Goal: Task Accomplishment & Management: Manage account settings

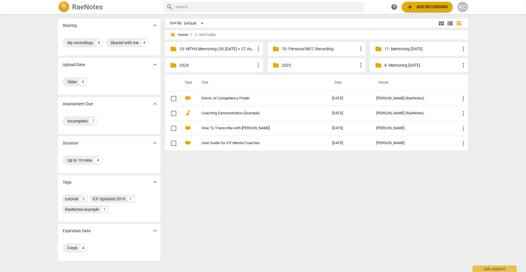
click at [431, 7] on span "add Add recording" at bounding box center [428, 7] width 42 height 7
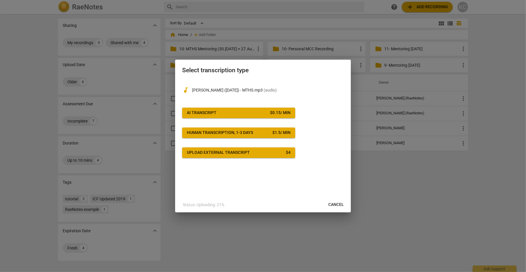
click at [237, 111] on span "AI Transcript $ 0.15 / min" at bounding box center [239, 113] width 104 height 6
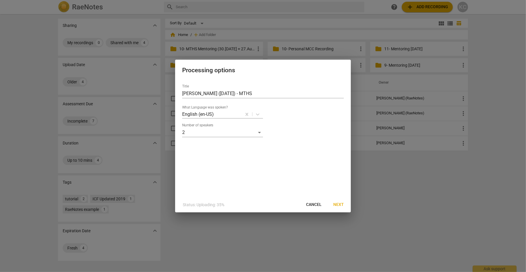
click at [342, 204] on span "Next" at bounding box center [338, 205] width 11 height 6
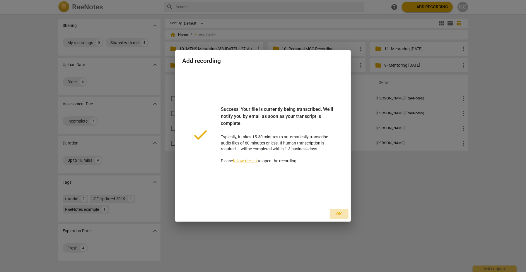
click at [343, 214] on span "Ok" at bounding box center [339, 215] width 9 height 6
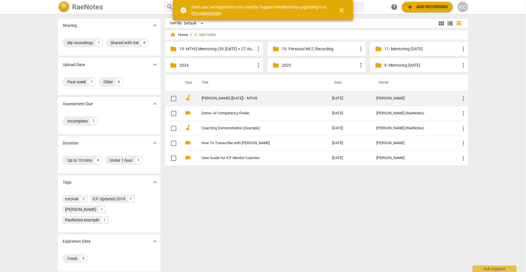
click at [208, 96] on td "[PERSON_NAME] ([DATE]) - MTHS" at bounding box center [261, 98] width 133 height 15
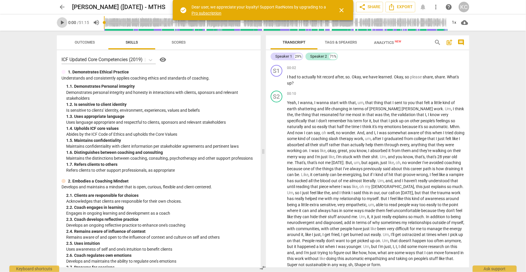
click at [63, 24] on span "play_arrow" at bounding box center [62, 22] width 7 height 7
click at [342, 12] on span "close" at bounding box center [341, 10] width 7 height 7
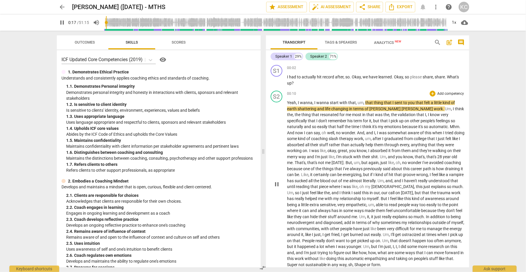
click at [62, 23] on span "pause" at bounding box center [62, 22] width 7 height 7
type input "18"
click at [172, 7] on span "edit" at bounding box center [175, 7] width 7 height 7
click at [88, 6] on input "[PERSON_NAME] ([DATE]) - MTHS" at bounding box center [156, 6] width 168 height 11
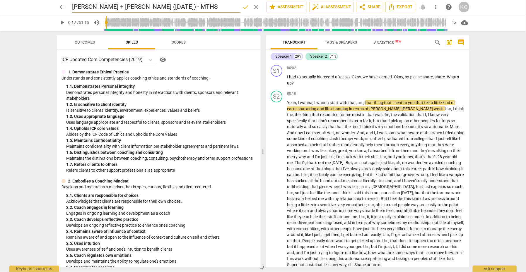
type input "[PERSON_NAME] + [PERSON_NAME] ([DATE]) - MTHS"
click at [246, 6] on span "done" at bounding box center [245, 7] width 7 height 7
click at [62, 4] on span "arrow_back" at bounding box center [62, 7] width 7 height 7
